Goal: Information Seeking & Learning: Find specific page/section

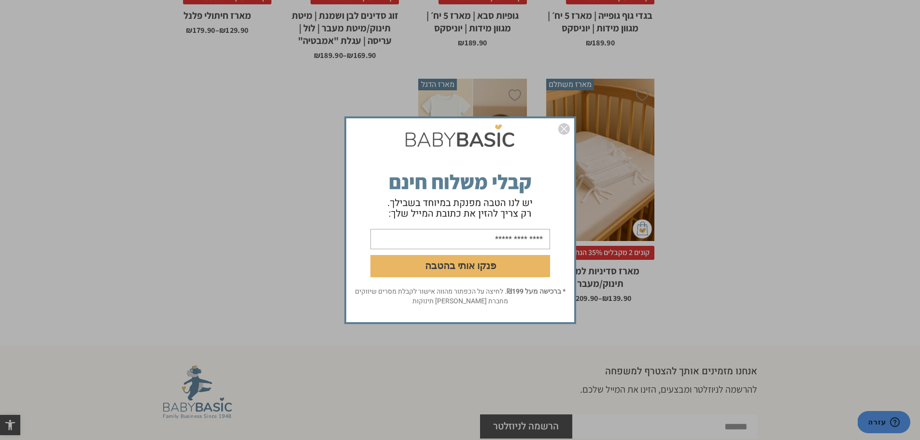
scroll to position [787, 0]
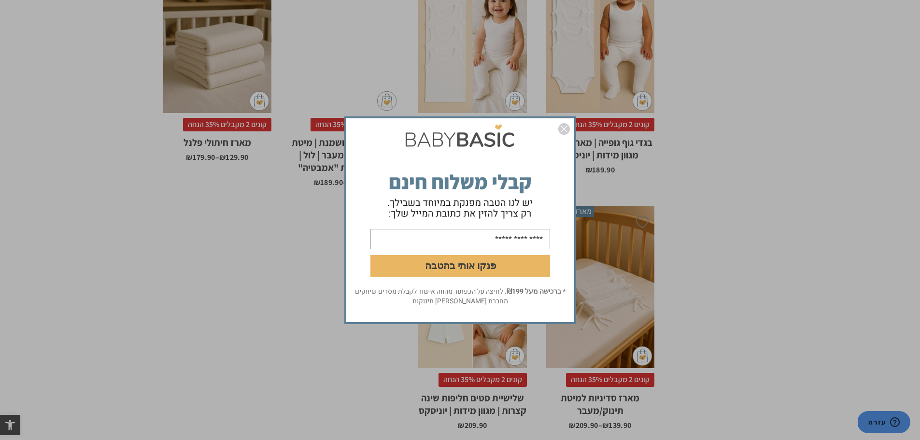
click at [567, 128] on img "סגור" at bounding box center [564, 129] width 12 height 12
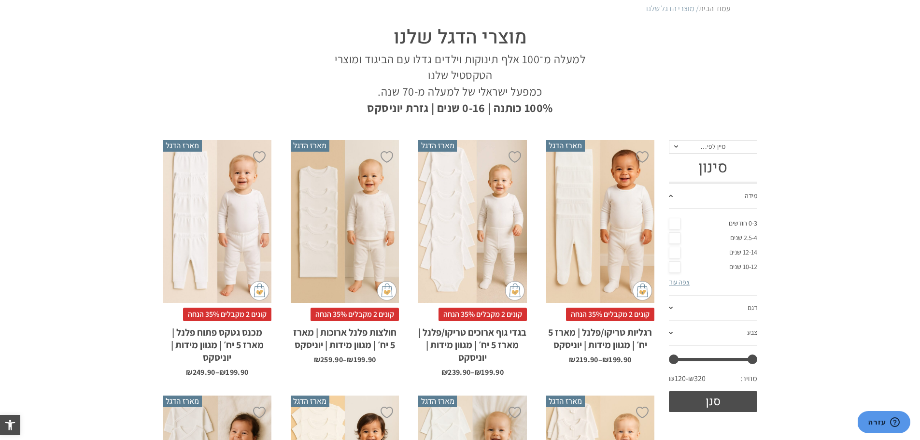
scroll to position [0, 0]
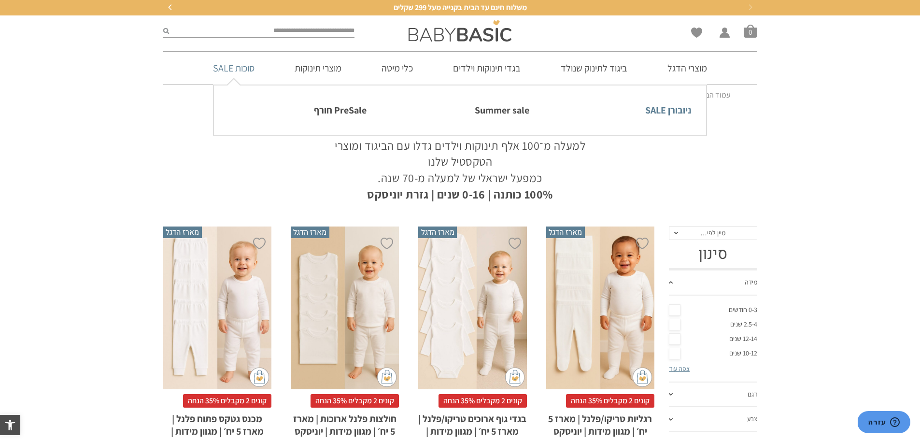
click at [661, 109] on link "ניובורן SALE" at bounding box center [622, 110] width 138 height 20
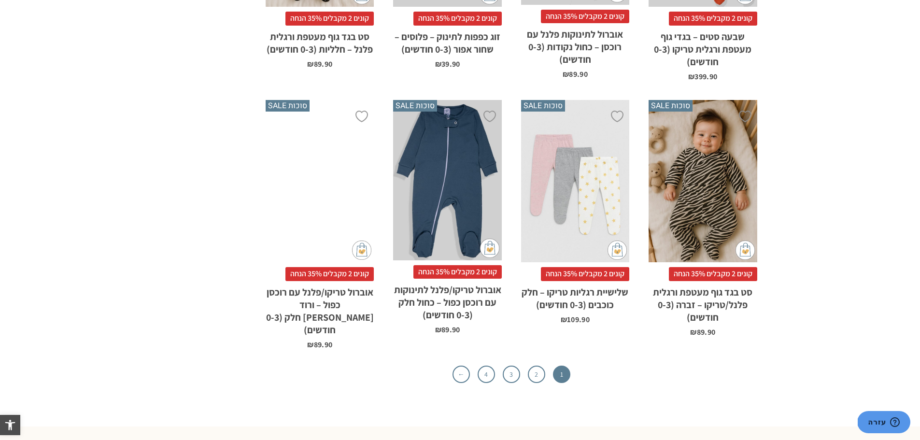
scroll to position [3090, 0]
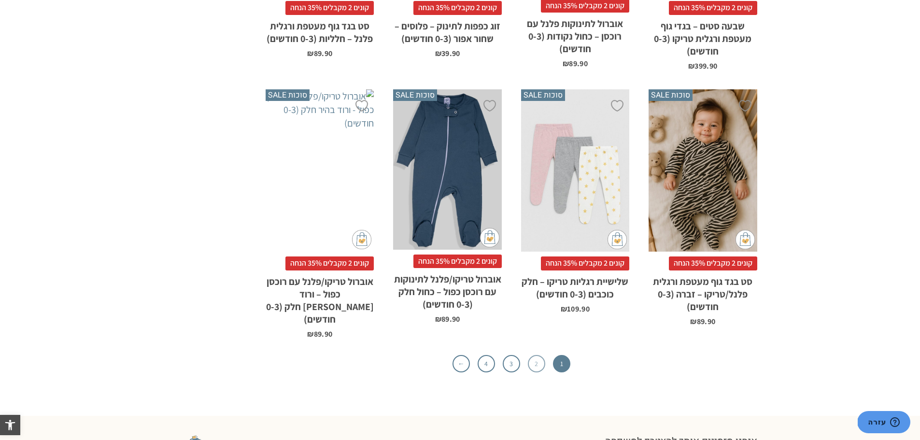
click at [536, 355] on link "2" at bounding box center [536, 363] width 17 height 17
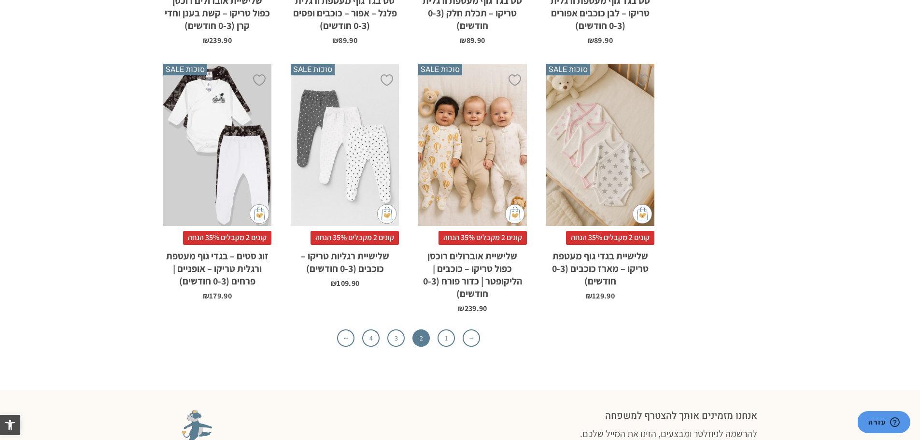
scroll to position [2945, 0]
click at [391, 329] on link "3" at bounding box center [395, 337] width 17 height 17
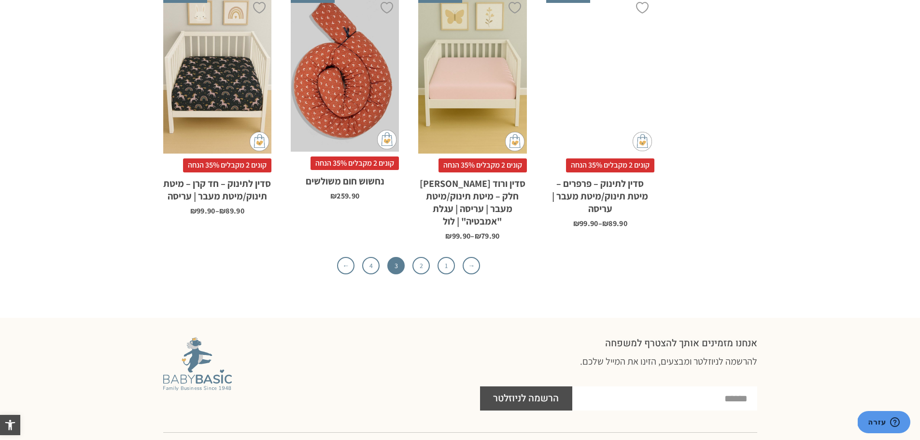
scroll to position [3040, 0]
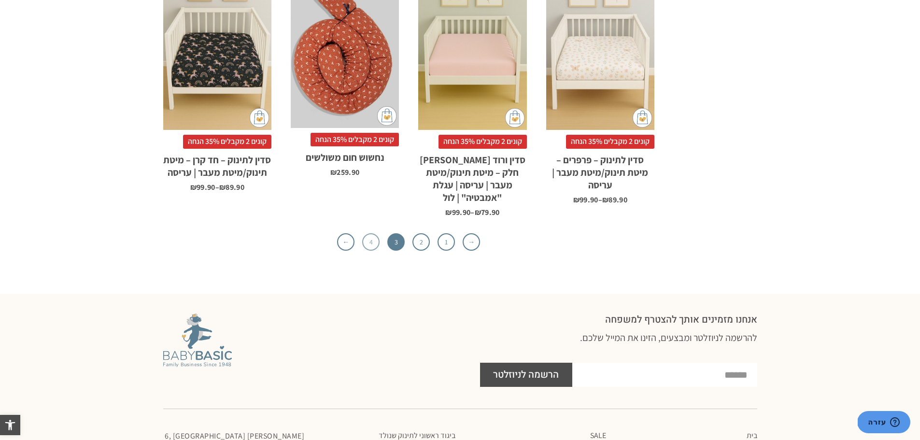
click at [368, 233] on link "4" at bounding box center [370, 241] width 17 height 17
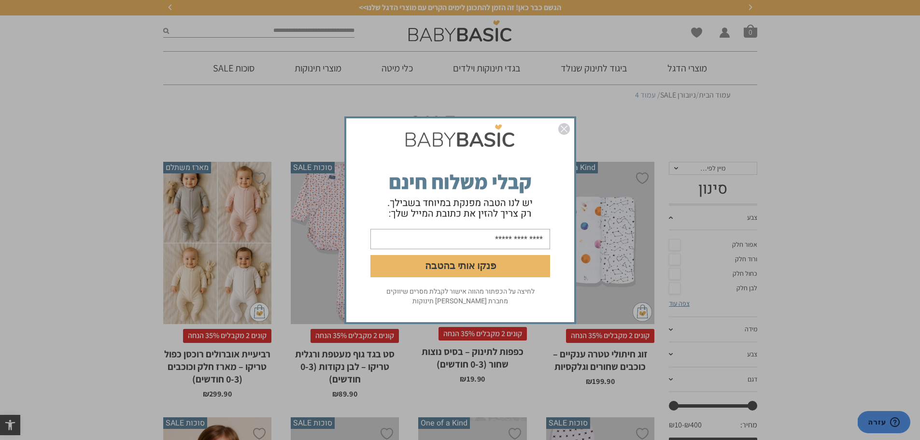
click at [265, 35] on div "פנקו אותי בהטבה לחיצה על הכפתור מהווה אישור לקבלת מסרים שיווקים מחברת [PERSON_N…" at bounding box center [460, 220] width 920 height 440
click at [567, 128] on img "סגור" at bounding box center [564, 129] width 12 height 12
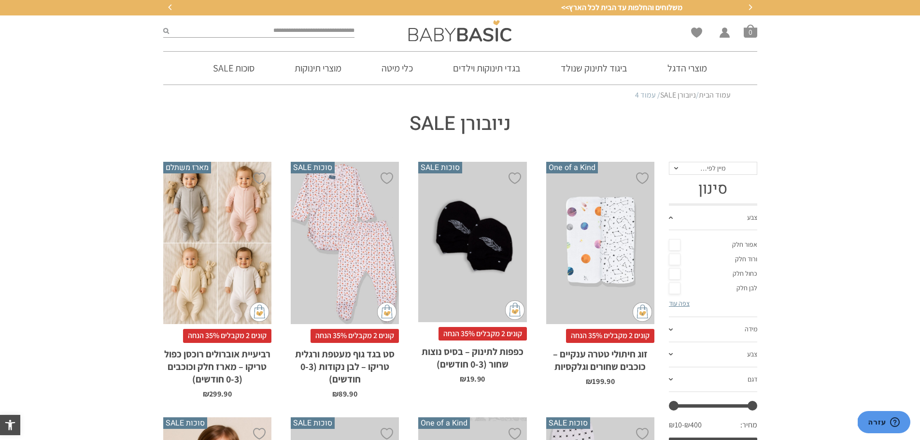
click at [314, 32] on input "search" at bounding box center [262, 31] width 186 height 13
type input "****"
click at [163, 25] on button "submit" at bounding box center [166, 31] width 6 height 13
click at [314, 32] on input "****" at bounding box center [262, 31] width 186 height 13
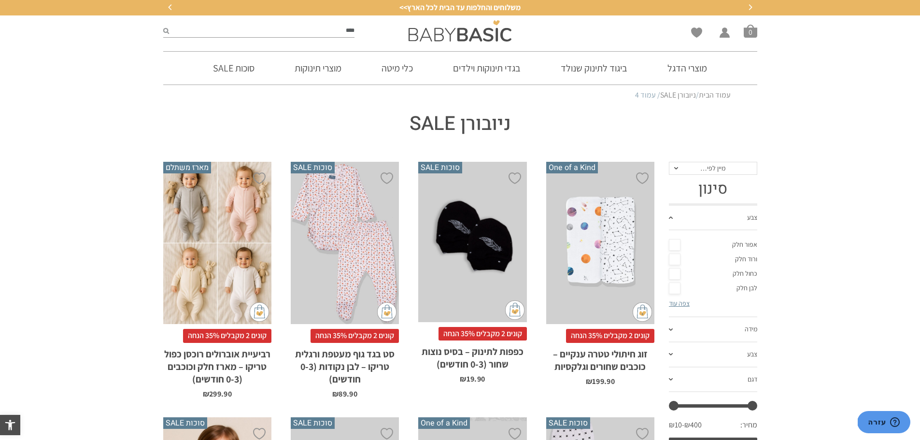
click at [314, 32] on input "****" at bounding box center [262, 31] width 186 height 13
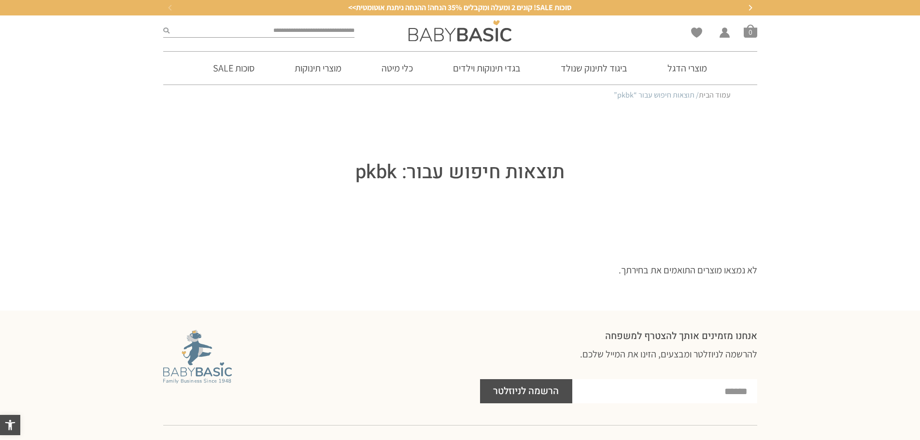
click at [314, 32] on input "search" at bounding box center [261, 31] width 185 height 13
type input "****"
click at [163, 25] on button "submit" at bounding box center [166, 31] width 6 height 13
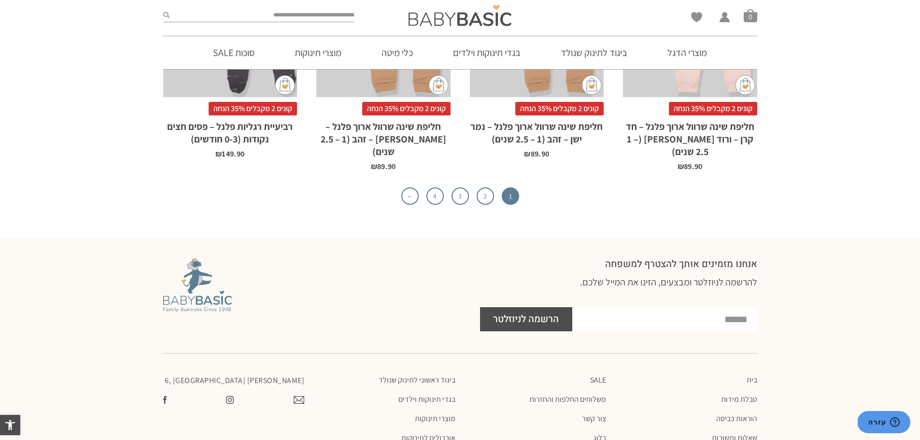
scroll to position [3636, 0]
